Goal: Information Seeking & Learning: Learn about a topic

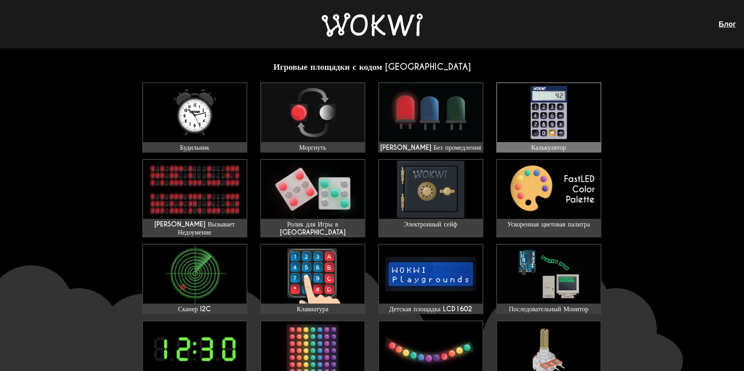
click at [556, 103] on img at bounding box center [548, 112] width 103 height 59
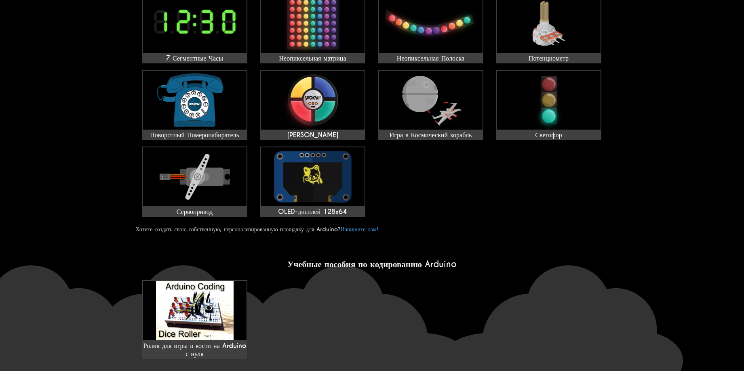
scroll to position [364, 0]
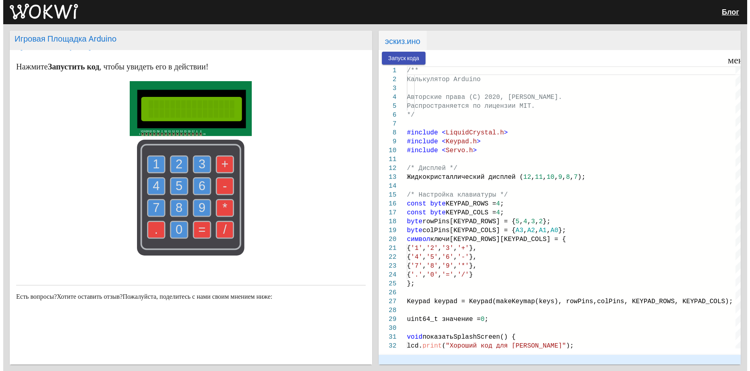
scroll to position [73, 0]
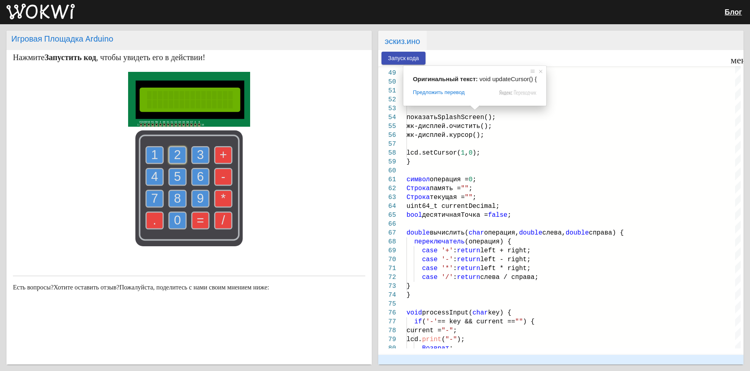
click at [174, 151] on text "2" at bounding box center [177, 155] width 7 height 14
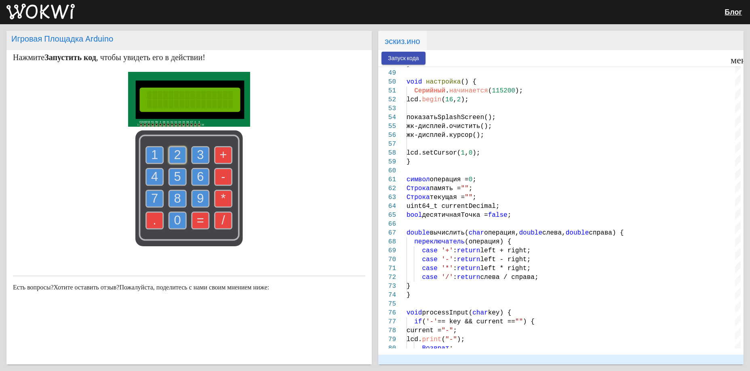
click at [178, 175] on use at bounding box center [177, 176] width 17 height 17
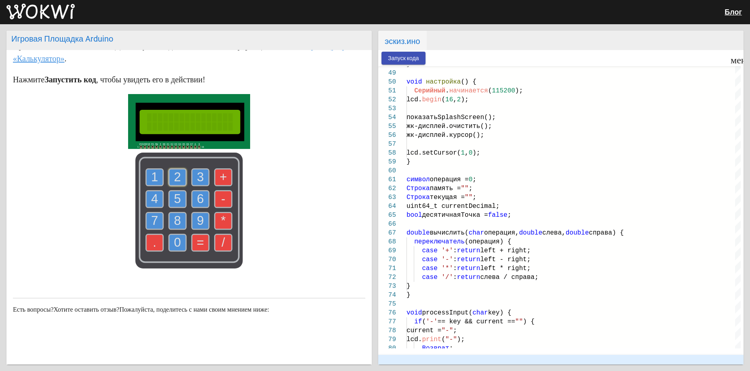
scroll to position [0, 0]
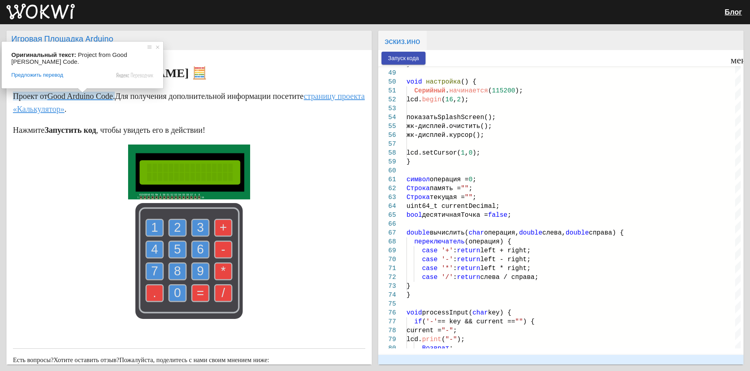
click at [221, 119] on markdown "Калькулятор [PERSON_NAME] 🧮 Проект от Good [PERSON_NAME] Code . Для получения д…" at bounding box center [189, 195] width 352 height 256
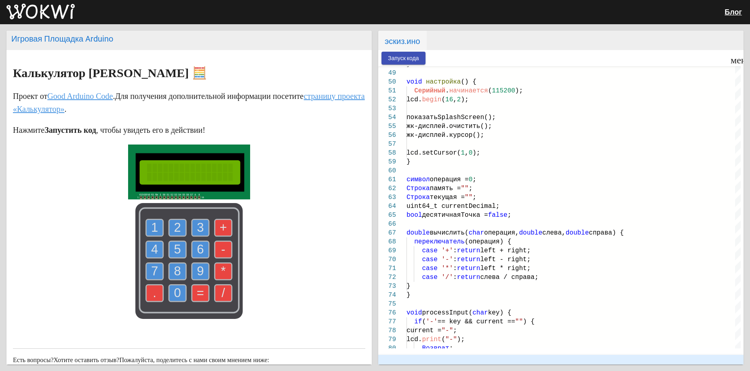
click at [394, 58] on ya-tr-span "Запуск кода" at bounding box center [403, 58] width 31 height 6
click at [201, 227] on use at bounding box center [200, 227] width 17 height 17
click at [174, 231] on text "2" at bounding box center [177, 228] width 7 height 14
click at [221, 227] on text "+" at bounding box center [223, 228] width 7 height 14
click at [200, 254] on text "6" at bounding box center [200, 249] width 7 height 14
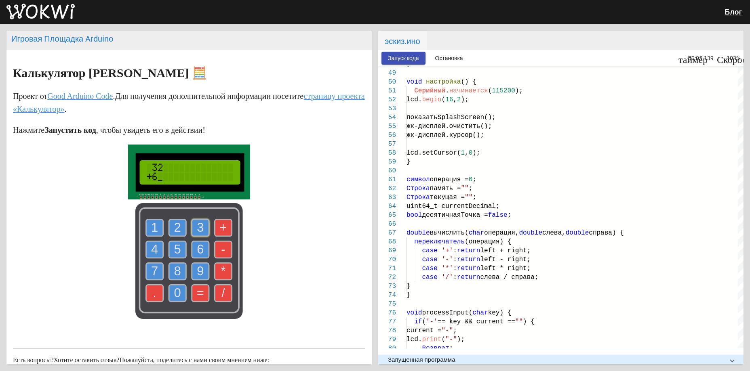
click at [177, 270] on text "8" at bounding box center [177, 271] width 7 height 14
click at [221, 295] on text "/" at bounding box center [223, 293] width 4 height 14
click at [229, 296] on use at bounding box center [223, 293] width 17 height 17
click at [228, 298] on use at bounding box center [223, 293] width 17 height 17
click at [205, 296] on use at bounding box center [200, 293] width 17 height 17
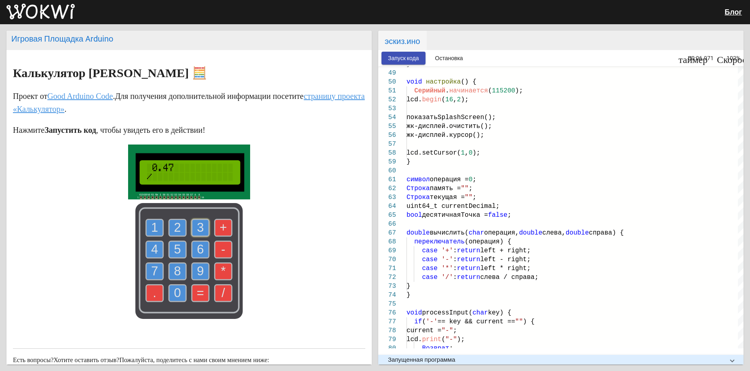
click at [202, 297] on use at bounding box center [200, 293] width 17 height 17
click at [201, 296] on use at bounding box center [200, 293] width 17 height 17
